Goal: Find specific page/section: Find specific page/section

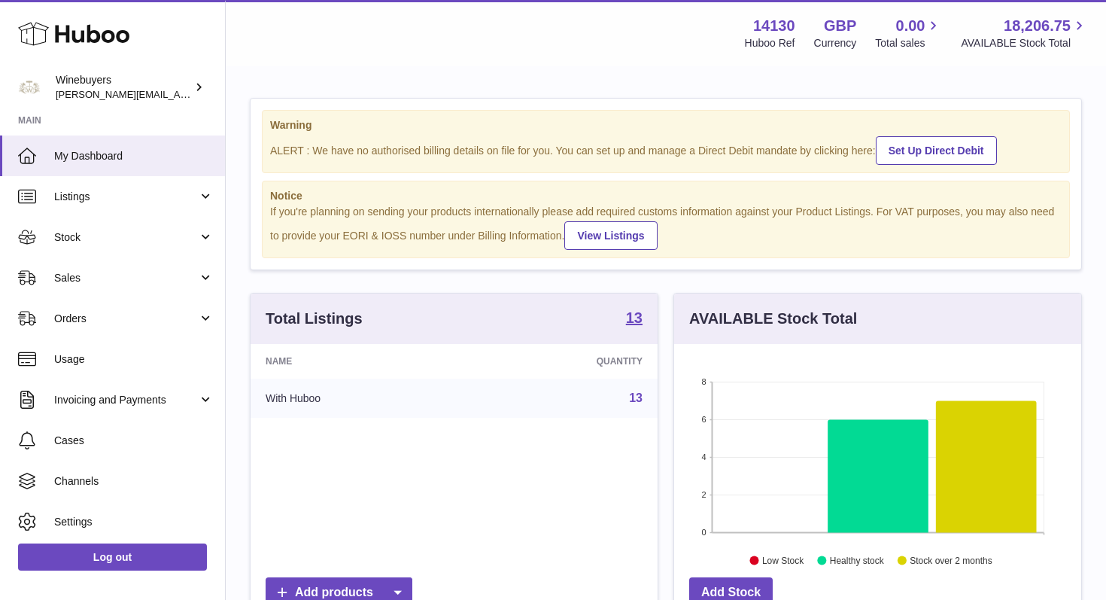
scroll to position [235, 407]
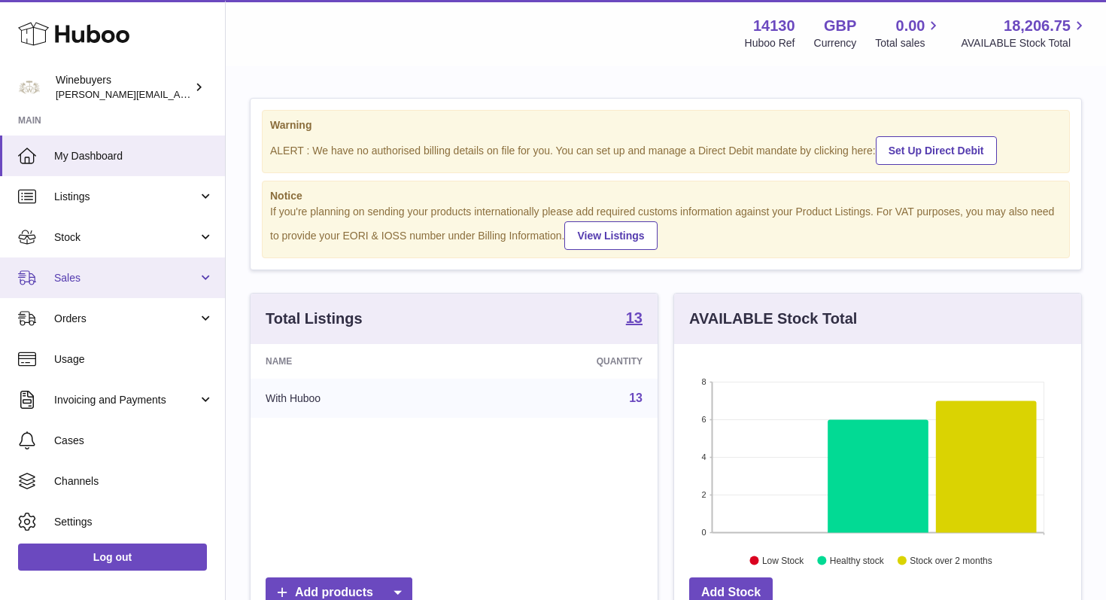
click at [179, 281] on span "Sales" at bounding box center [126, 278] width 144 height 14
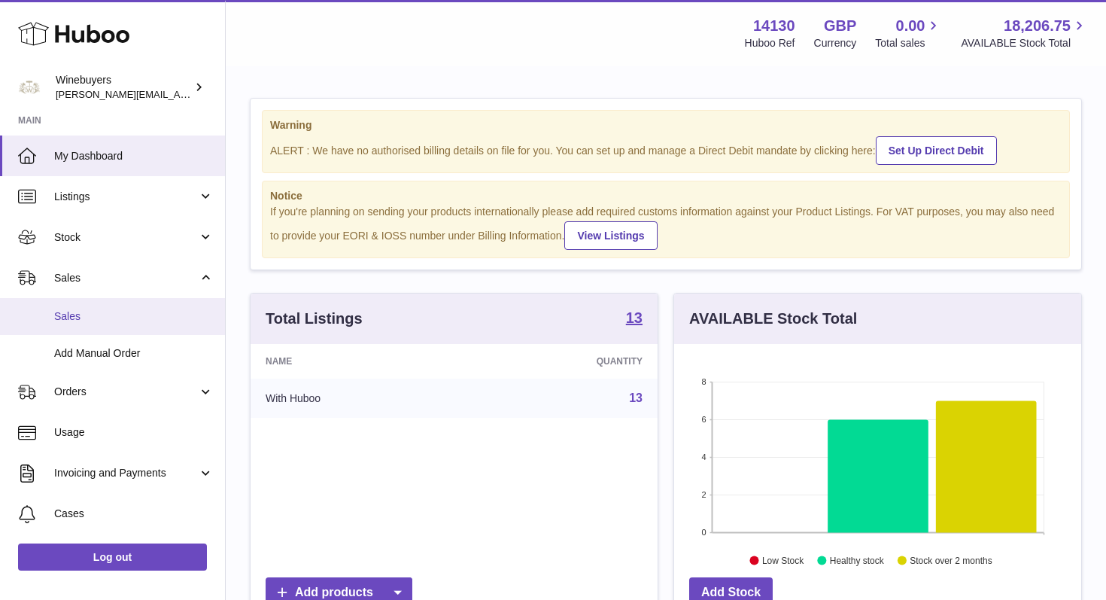
click at [103, 317] on span "Sales" at bounding box center [133, 316] width 159 height 14
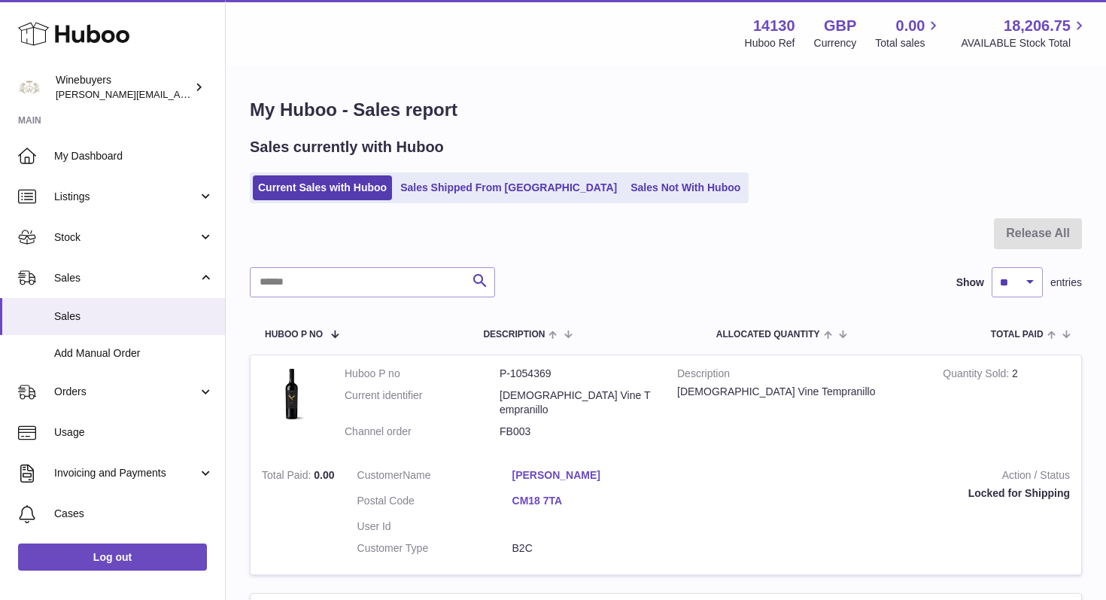
scroll to position [2, 0]
click at [359, 275] on input "text" at bounding box center [372, 281] width 245 height 30
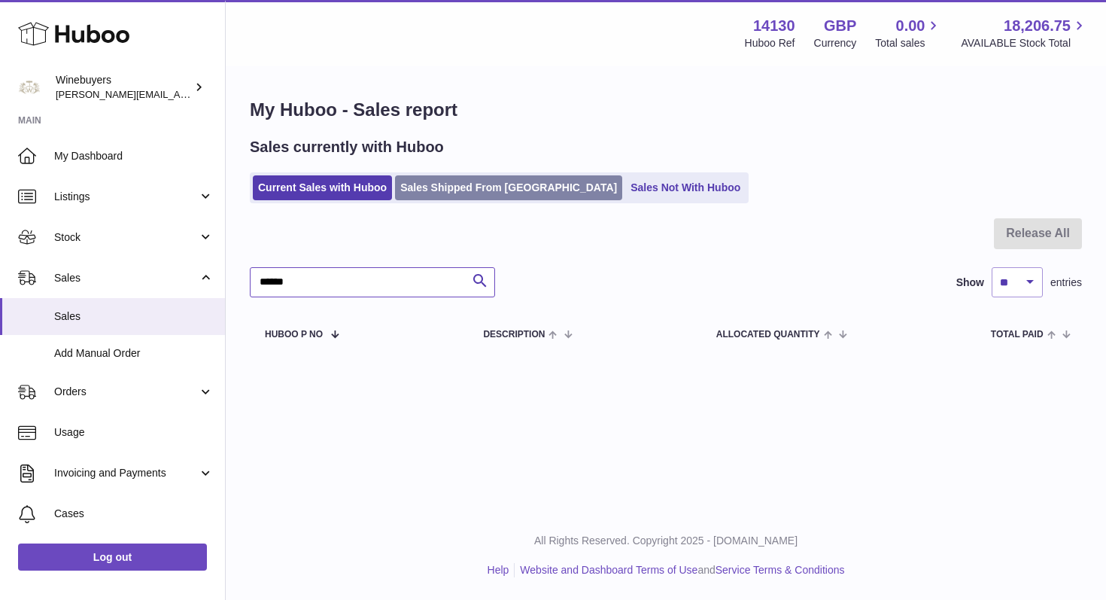
type input "******"
click at [474, 187] on link "Sales Shipped From [GEOGRAPHIC_DATA]" at bounding box center [508, 187] width 227 height 25
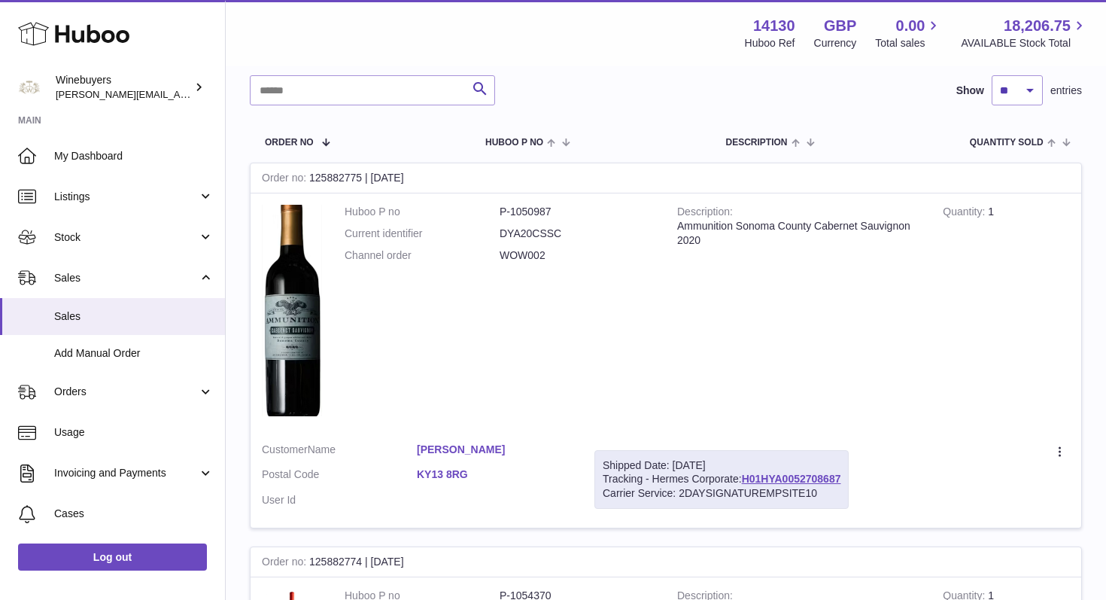
scroll to position [144, 0]
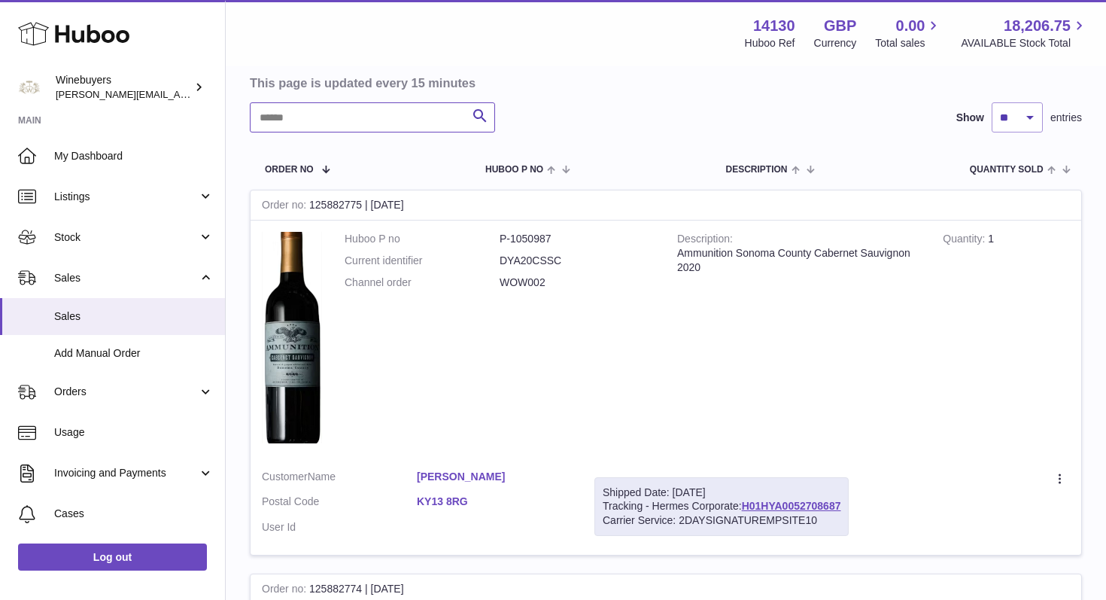
click at [324, 114] on input "text" at bounding box center [372, 117] width 245 height 30
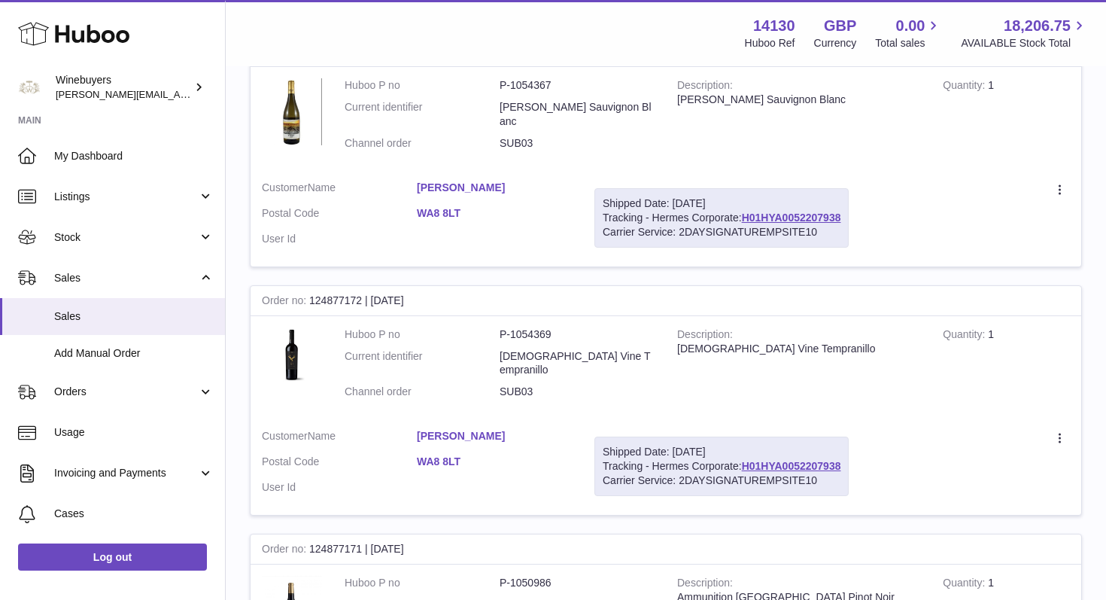
scroll to position [538, 0]
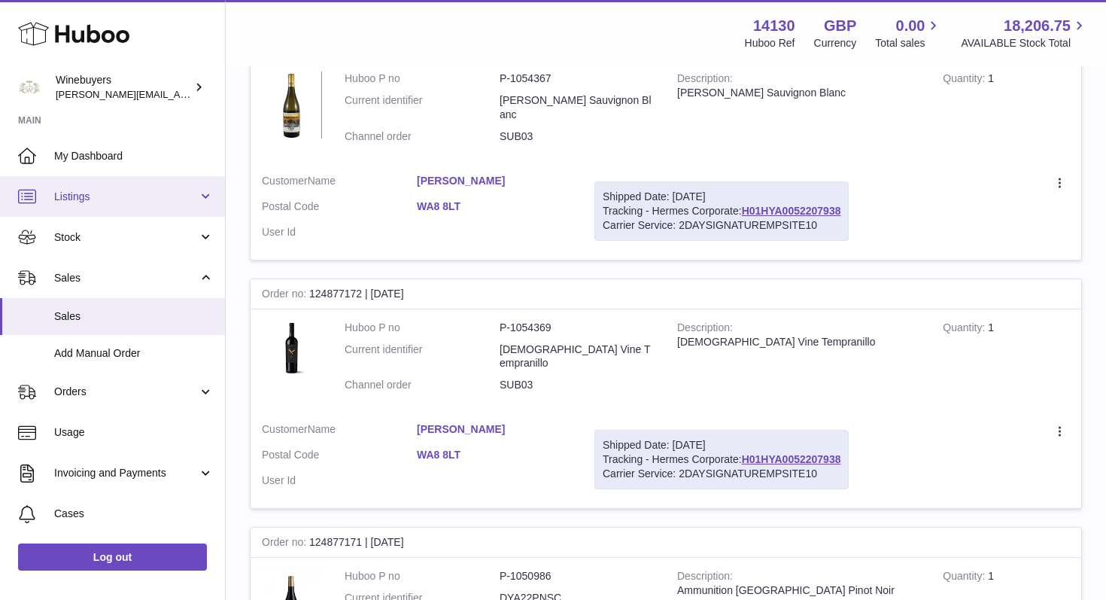
type input "******"
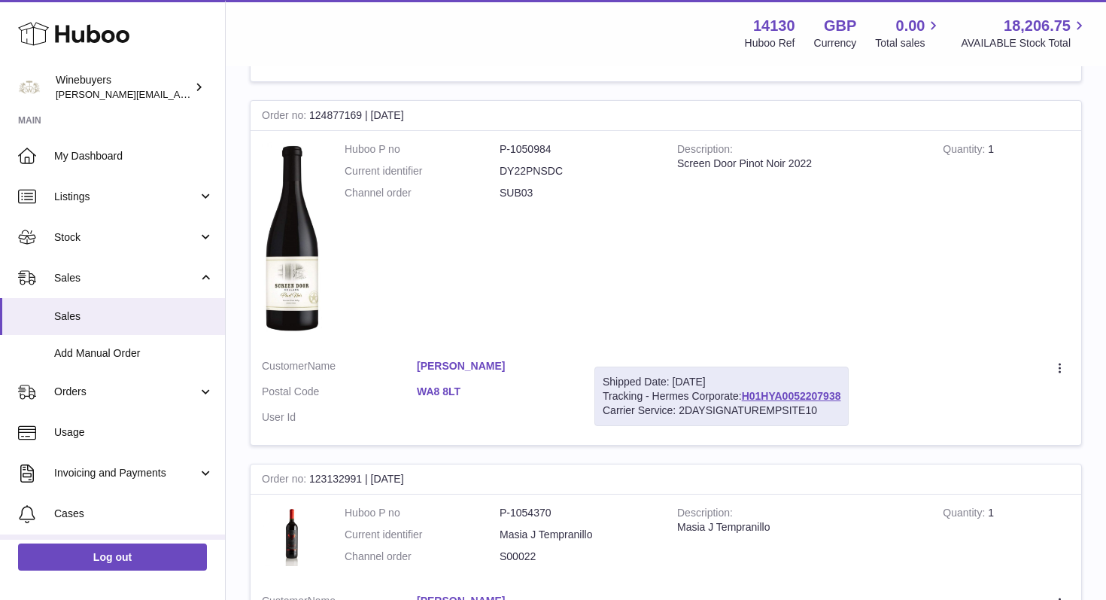
scroll to position [1598, 0]
